Goal: Transaction & Acquisition: Purchase product/service

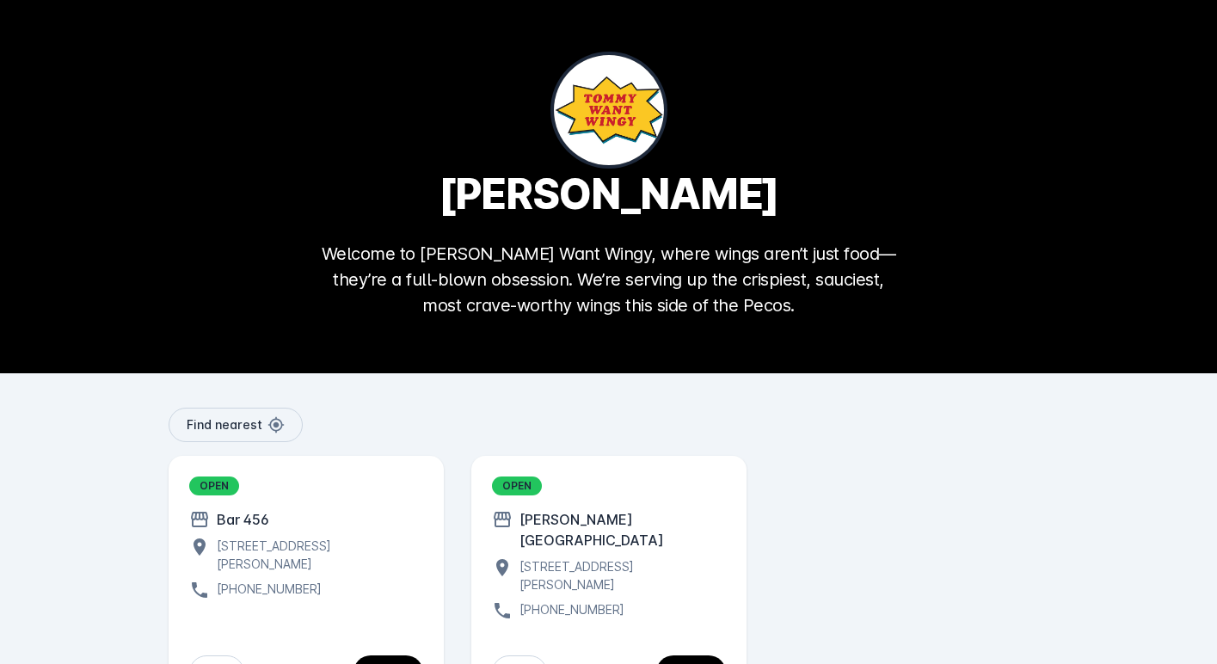
scroll to position [53, 0]
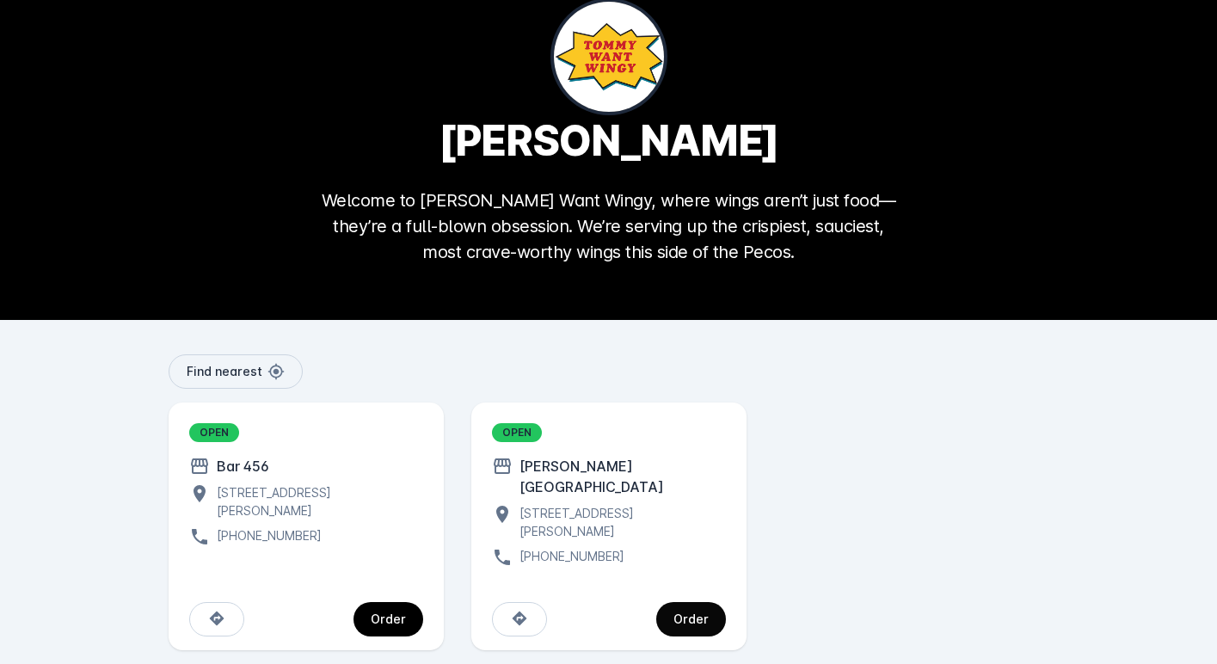
click at [709, 611] on span "continue" at bounding box center [691, 618] width 70 height 41
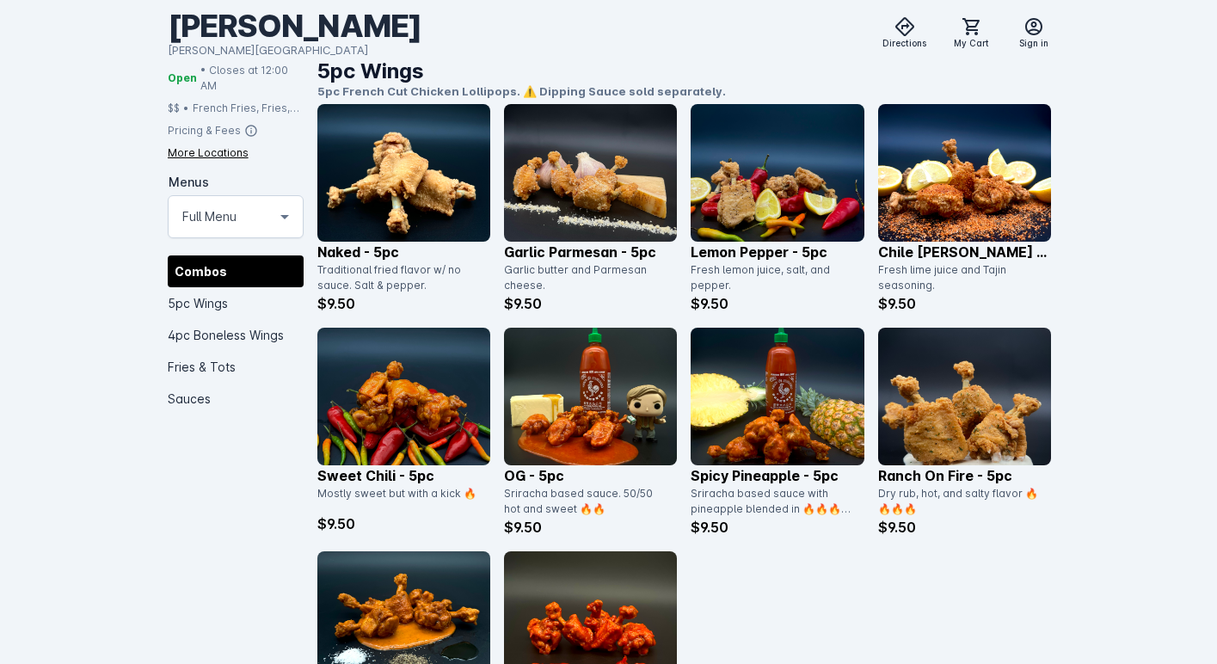
scroll to position [676, 0]
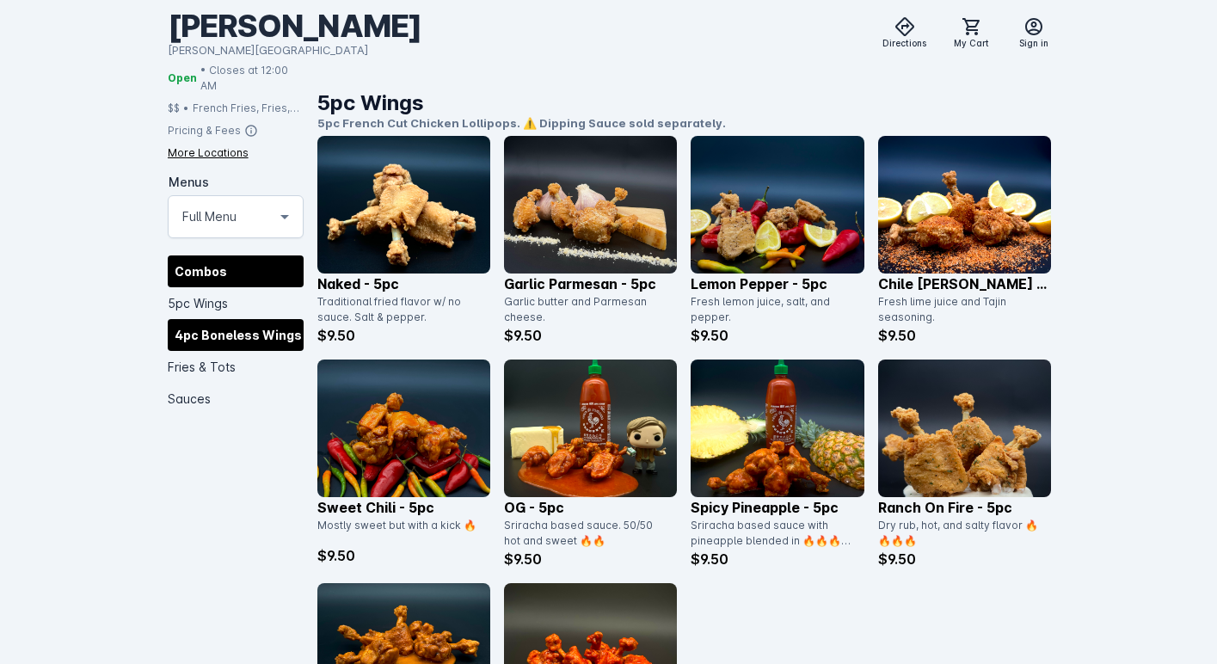
click at [232, 320] on div "4pc Boneless Wings" at bounding box center [236, 334] width 136 height 32
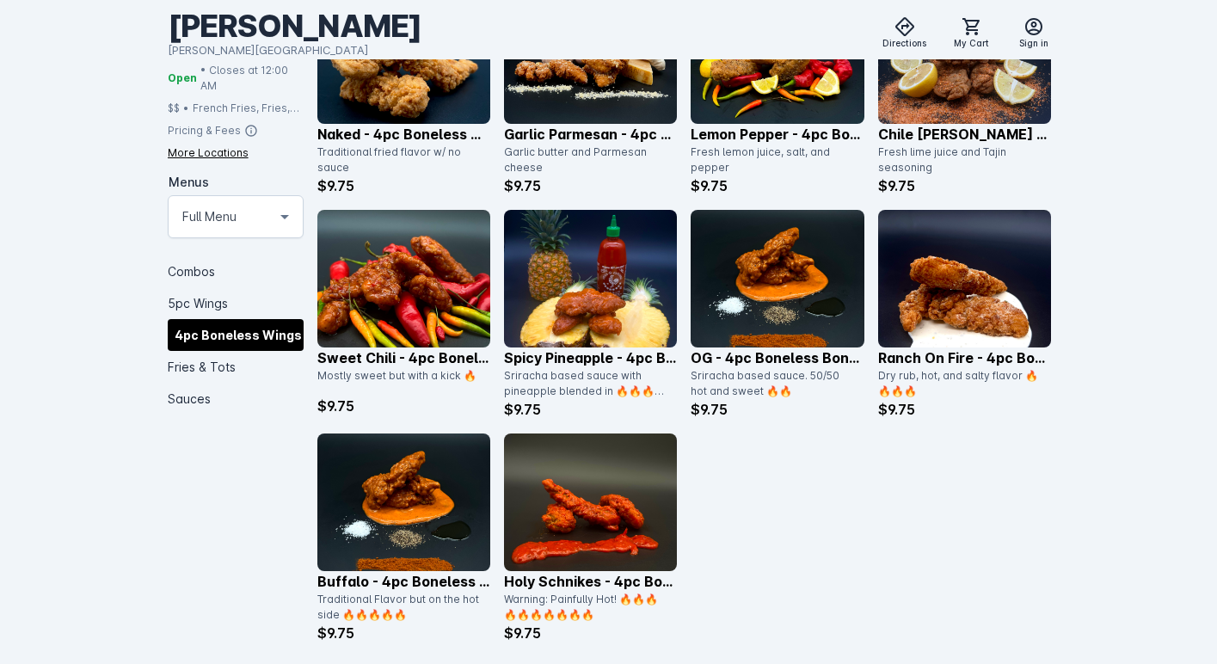
scroll to position [1568, 0]
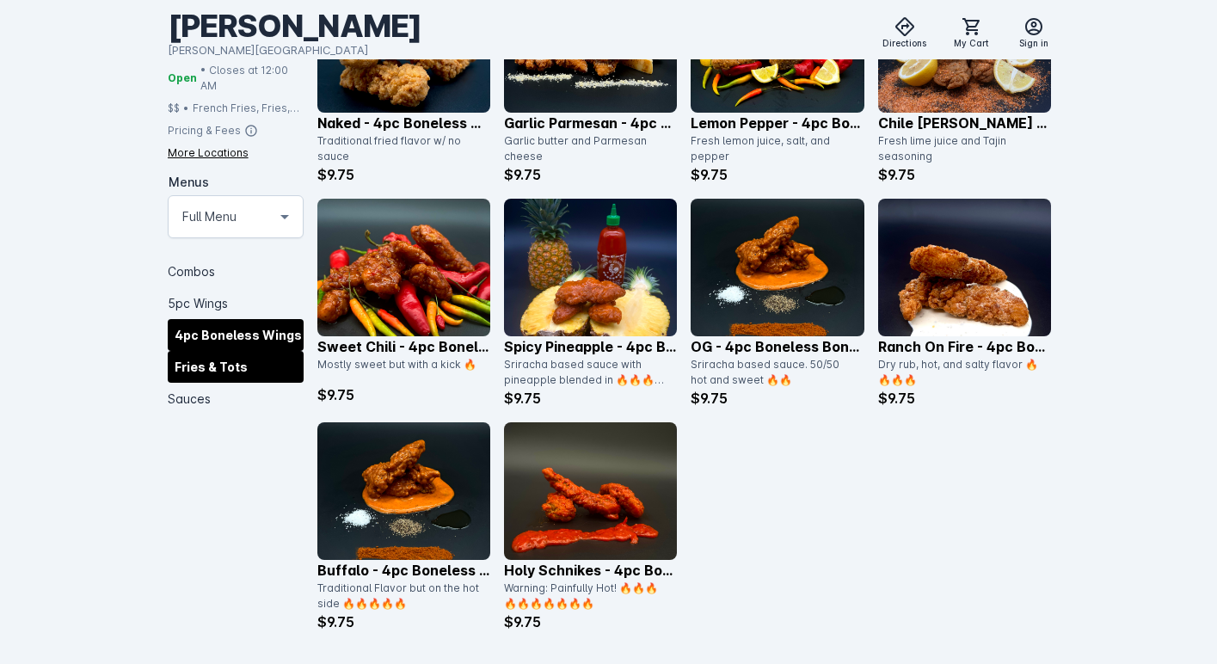
click at [200, 357] on div "Fries & Tots" at bounding box center [236, 366] width 136 height 32
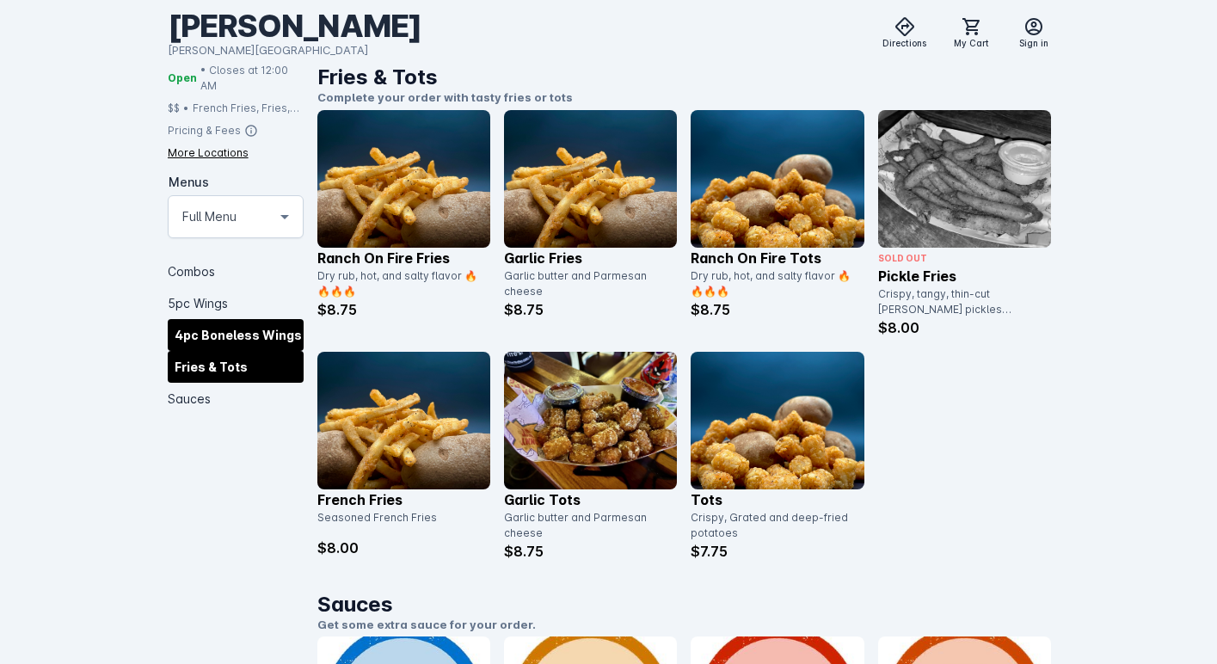
scroll to position [2168, 0]
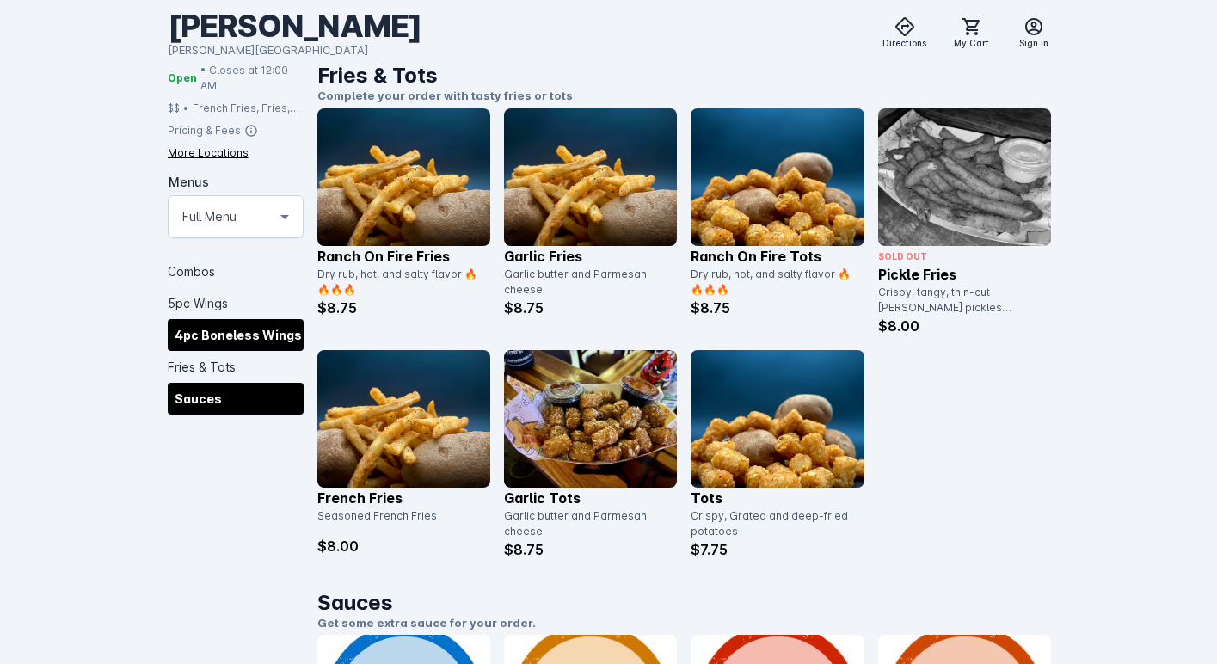
click at [194, 388] on div "Sauces" at bounding box center [236, 398] width 136 height 32
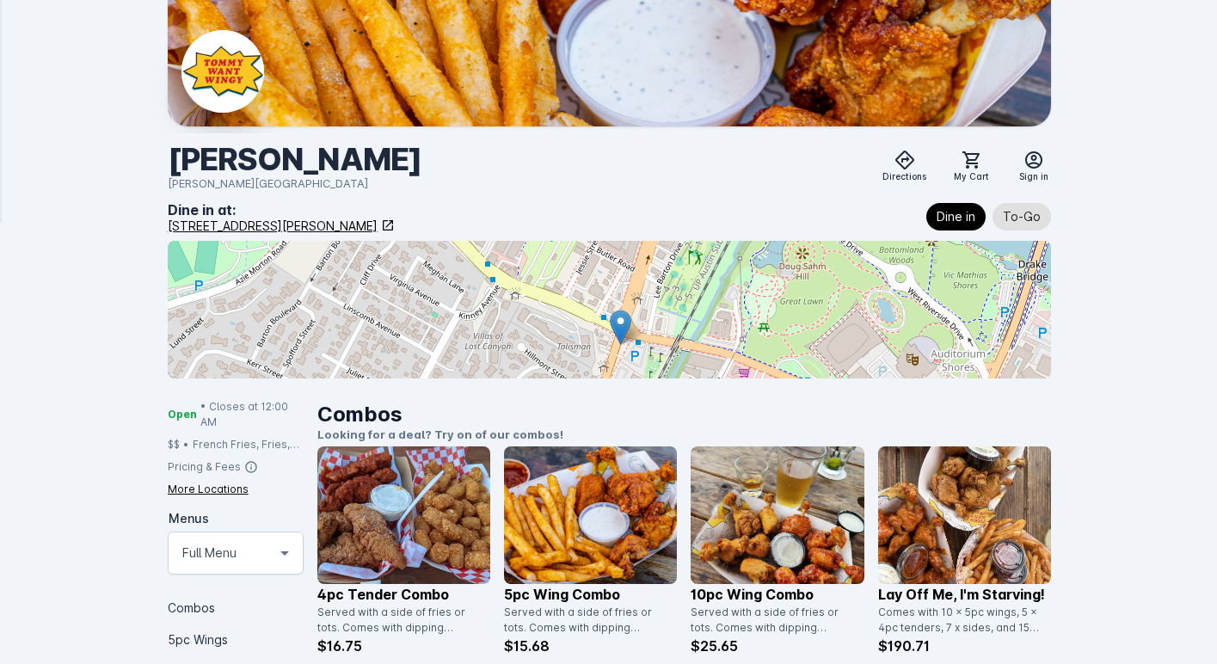
scroll to position [0, 0]
